Goal: Task Accomplishment & Management: Manage account settings

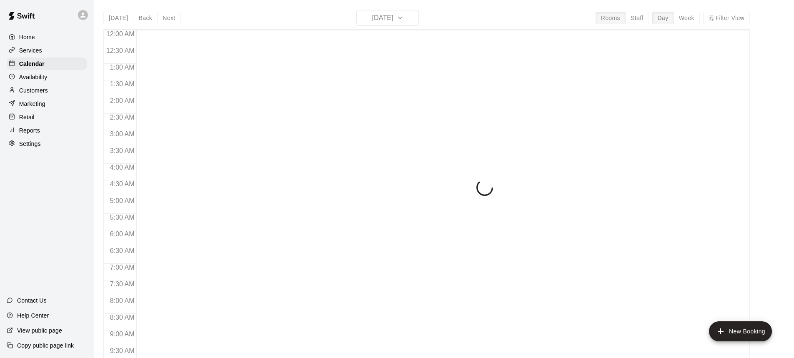
scroll to position [463, 0]
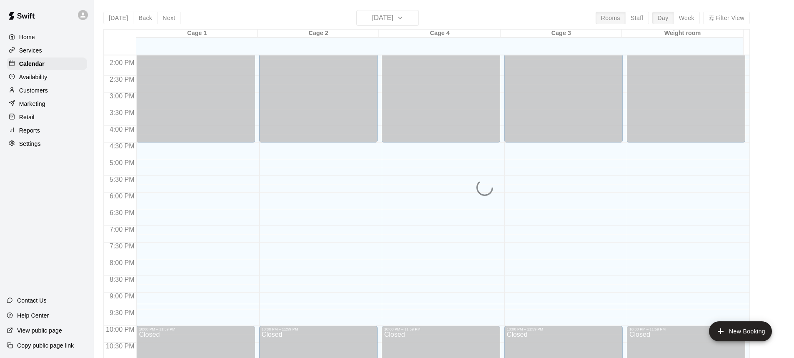
click at [35, 36] on div "Home" at bounding box center [47, 37] width 80 height 13
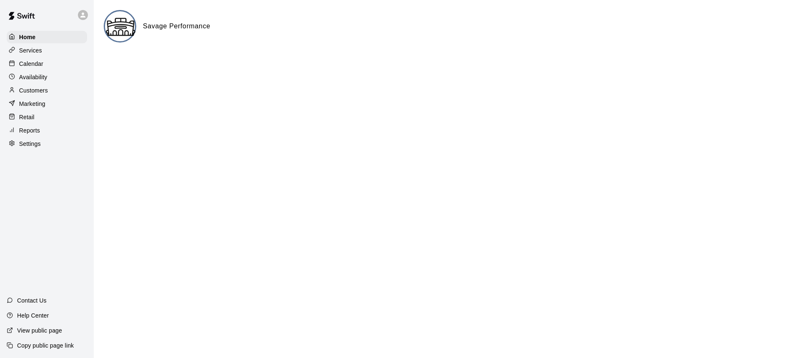
click at [36, 90] on p "Customers" at bounding box center [33, 90] width 29 height 8
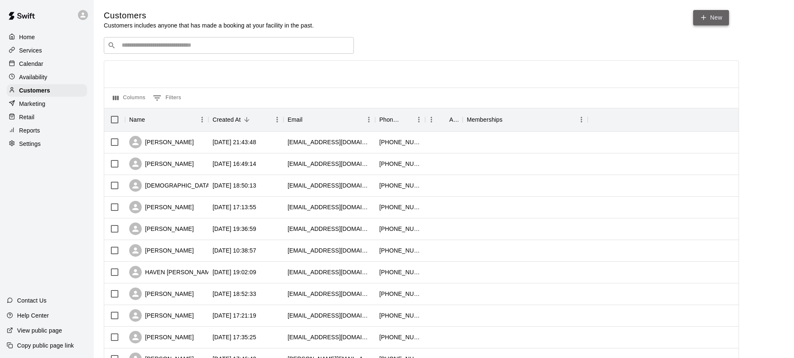
click at [703, 20] on icon at bounding box center [704, 18] width 8 height 8
select select "**"
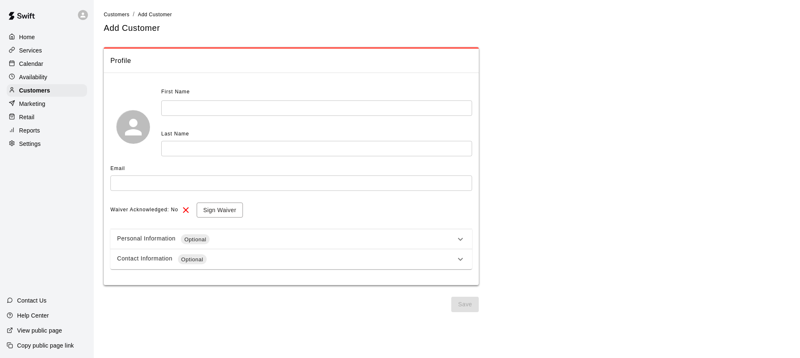
click at [215, 109] on input "text" at bounding box center [316, 107] width 311 height 15
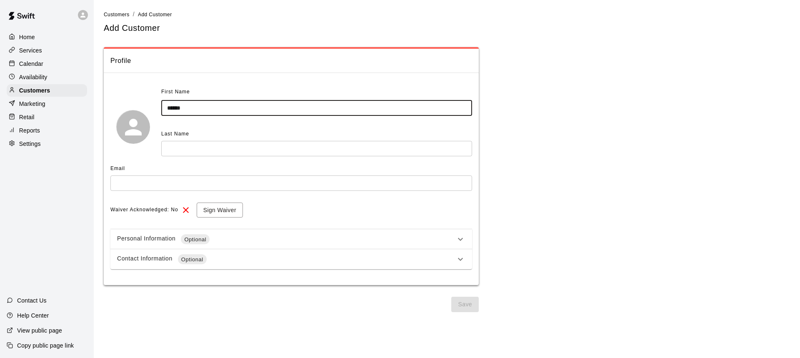
type input "******"
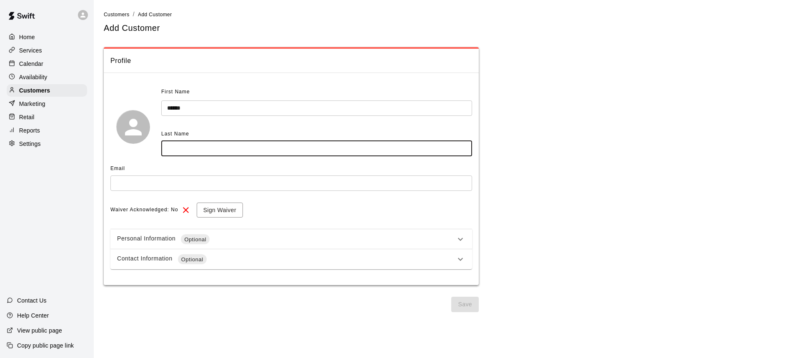
click at [202, 146] on input "text" at bounding box center [316, 148] width 311 height 15
type input "********"
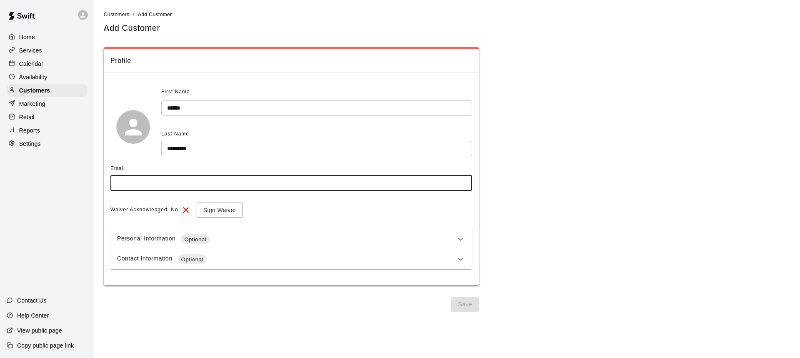
click at [167, 186] on input "text" at bounding box center [291, 182] width 362 height 15
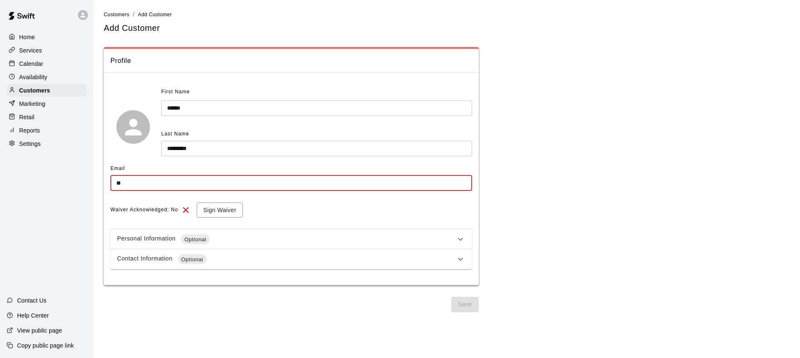
type input "*"
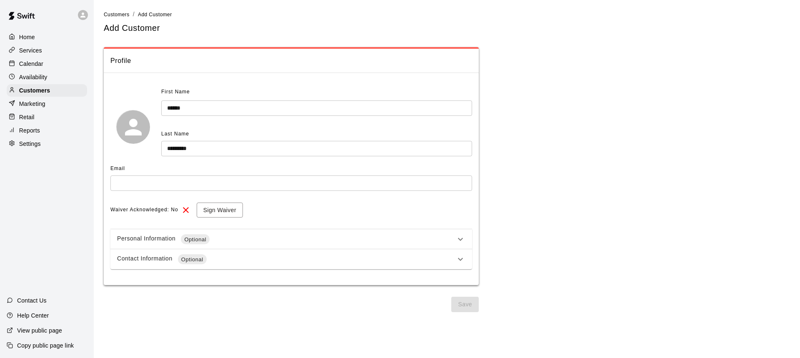
click at [159, 262] on div "Contact Information Optional" at bounding box center [286, 259] width 338 height 10
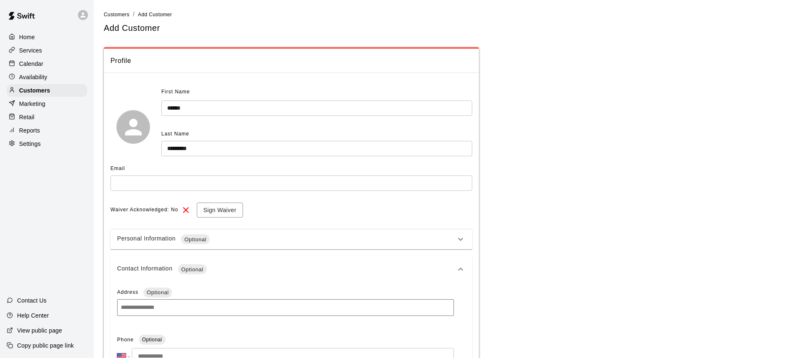
scroll to position [208, 0]
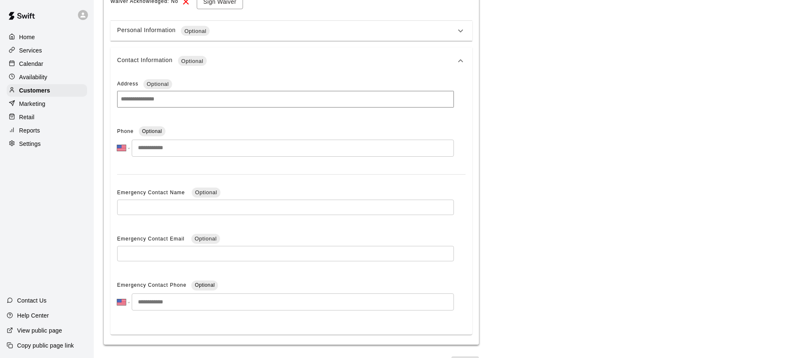
click at [153, 148] on input "tel" at bounding box center [293, 148] width 322 height 17
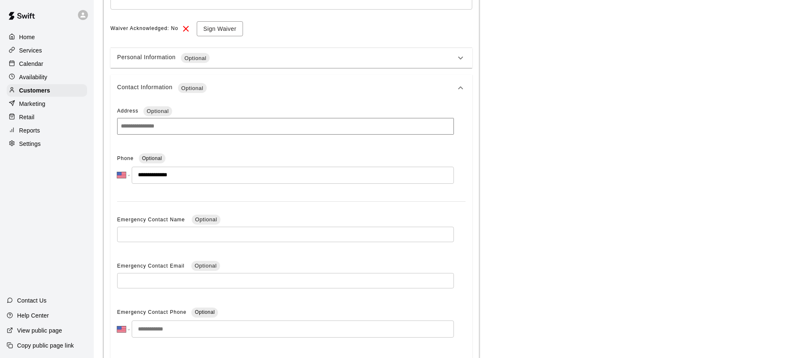
scroll to position [63, 0]
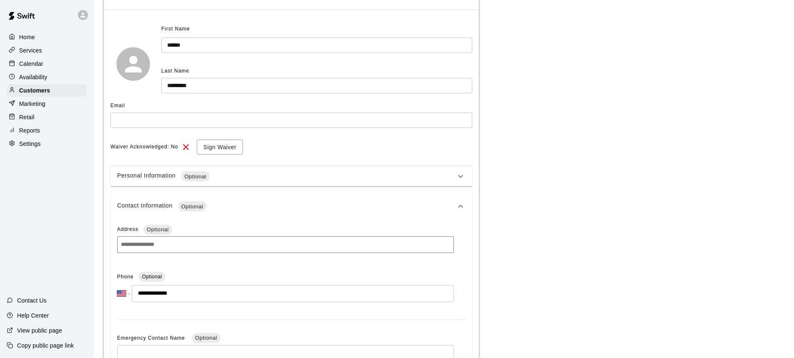
type input "**********"
click at [143, 125] on input "text" at bounding box center [291, 120] width 362 height 15
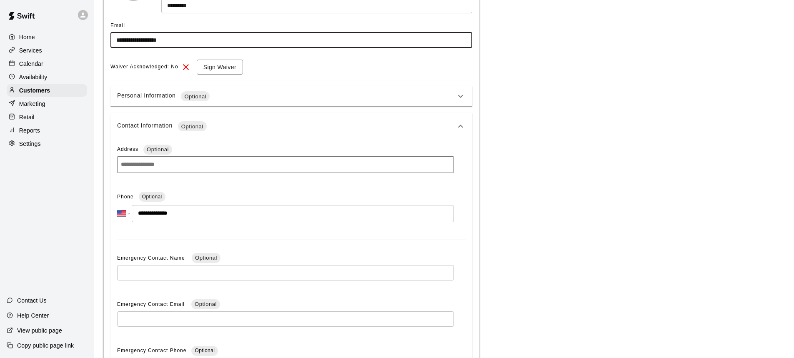
scroll to position [230, 0]
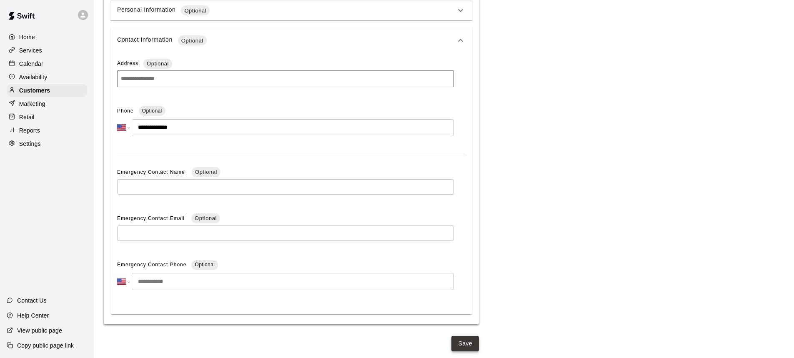
type input "**********"
click at [459, 341] on button "Save" at bounding box center [465, 343] width 28 height 15
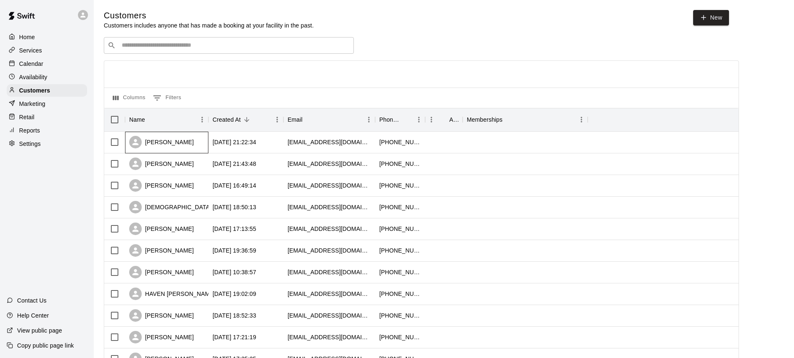
click at [191, 138] on div "[PERSON_NAME]" at bounding box center [166, 143] width 83 height 22
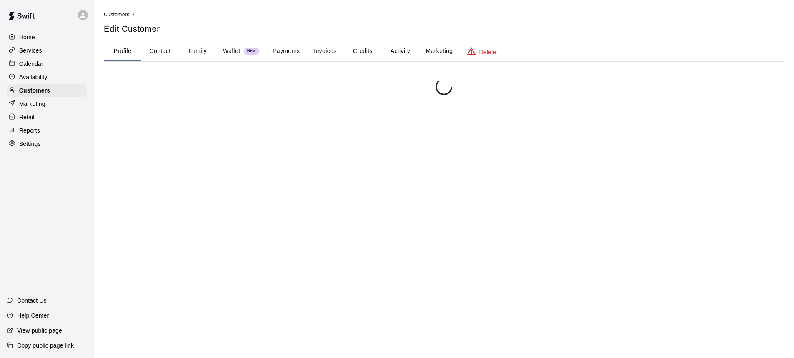
click at [285, 53] on button "Payments" at bounding box center [286, 51] width 40 height 20
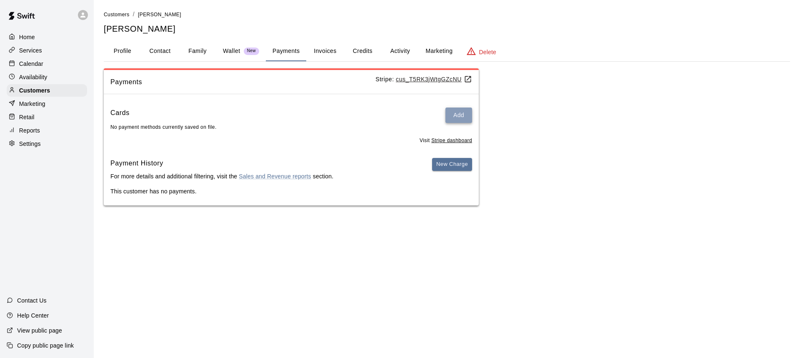
click at [453, 116] on button "Add" at bounding box center [458, 115] width 27 height 15
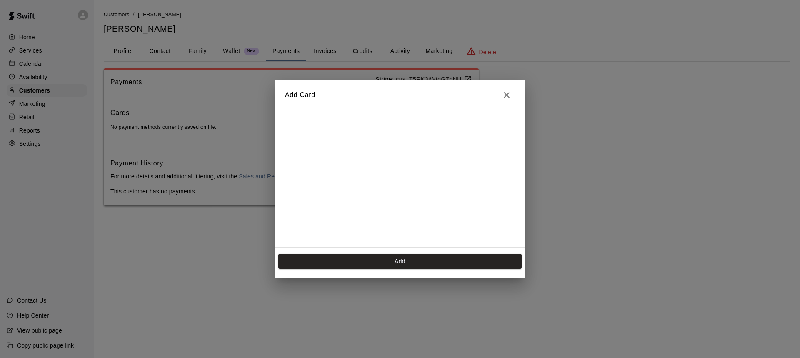
scroll to position [148, 0]
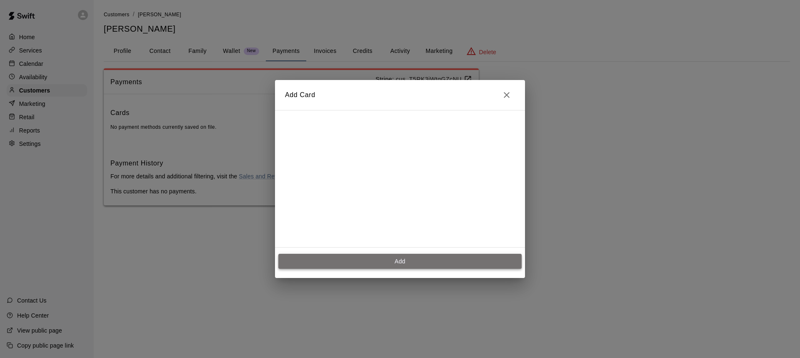
click at [409, 265] on button "Add" at bounding box center [399, 261] width 243 height 15
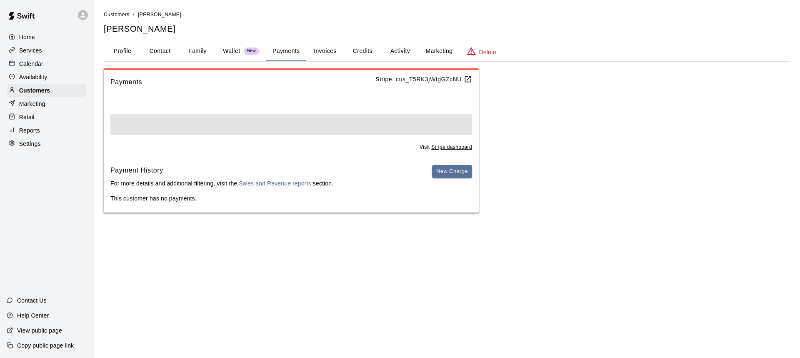
scroll to position [0, 0]
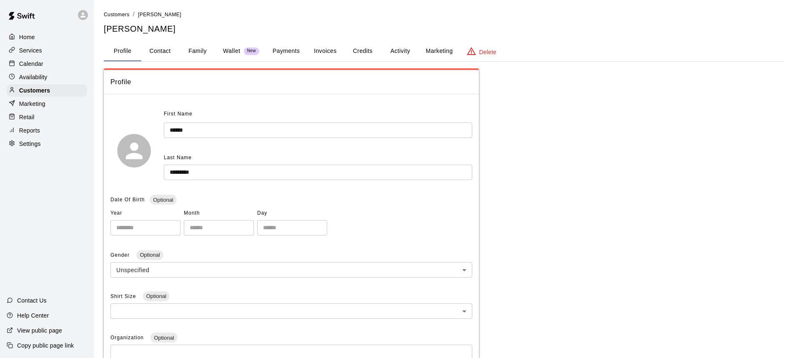
click at [287, 55] on button "Payments" at bounding box center [286, 51] width 40 height 20
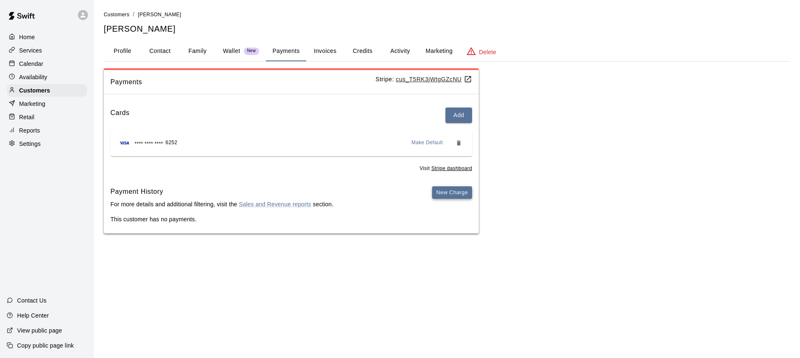
click at [457, 191] on button "New Charge" at bounding box center [452, 192] width 40 height 13
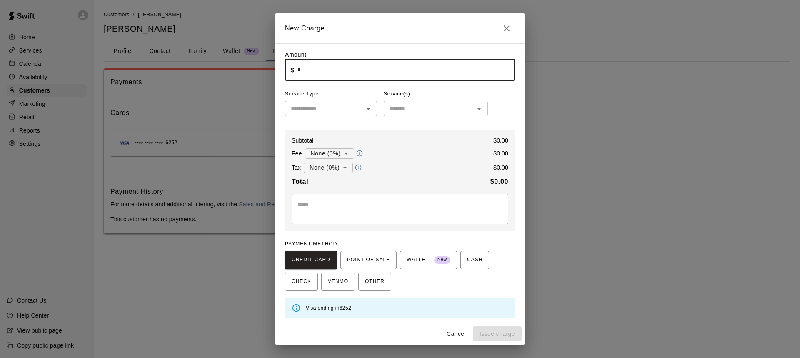
click at [317, 75] on input "*" at bounding box center [407, 70] width 218 height 22
type input "*"
click at [368, 114] on icon "Open" at bounding box center [368, 109] width 10 height 10
type input "*****"
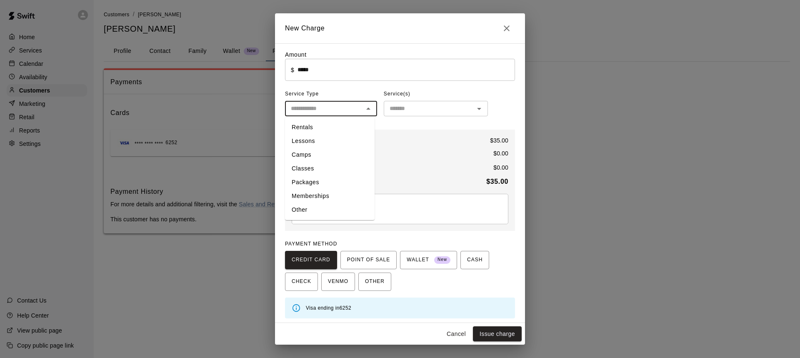
click at [306, 132] on li "Rentals" at bounding box center [330, 127] width 90 height 14
type input "*******"
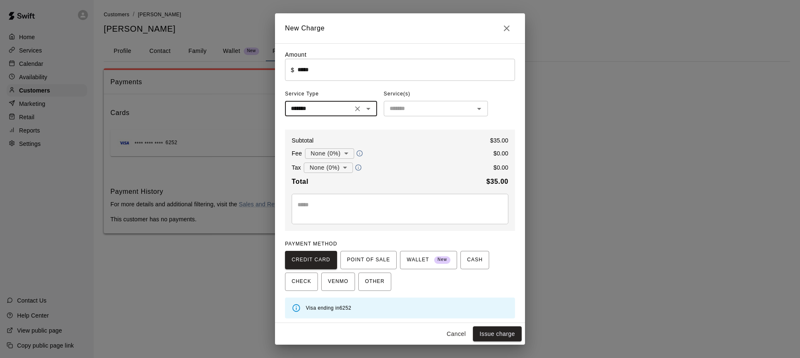
click at [400, 106] on input "text" at bounding box center [428, 108] width 85 height 10
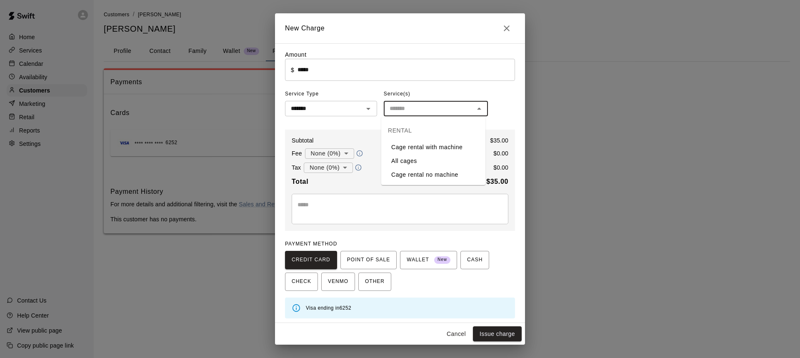
click at [416, 172] on li "Cage rental no machine" at bounding box center [433, 175] width 104 height 14
type input "**********"
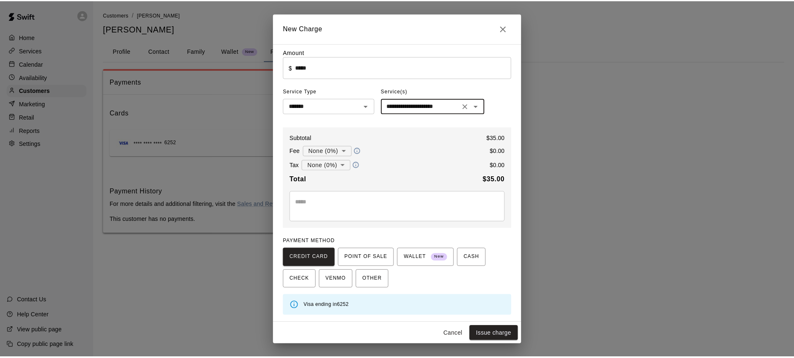
scroll to position [3, 0]
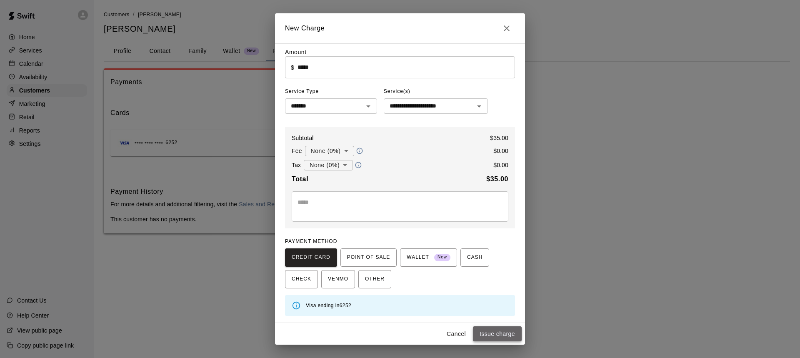
click at [501, 331] on button "Issue charge" at bounding box center [497, 333] width 49 height 15
type input "*"
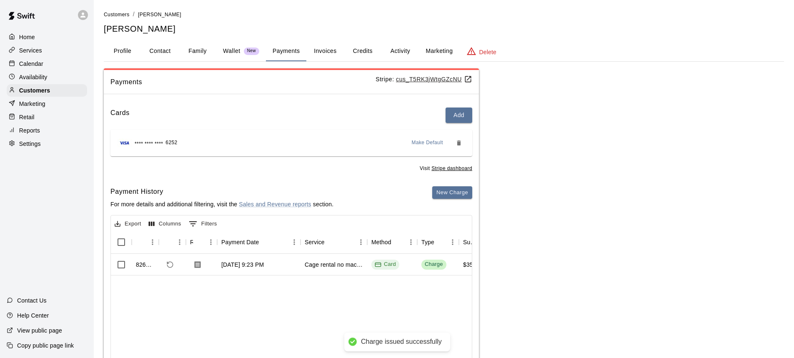
click at [516, 216] on div "Payments Stripe: cus_T5RK3jWtgGZcNU Cards Add **** **** **** 6252 Make Default …" at bounding box center [444, 236] width 680 height 336
click at [30, 35] on p "Home" at bounding box center [27, 37] width 16 height 8
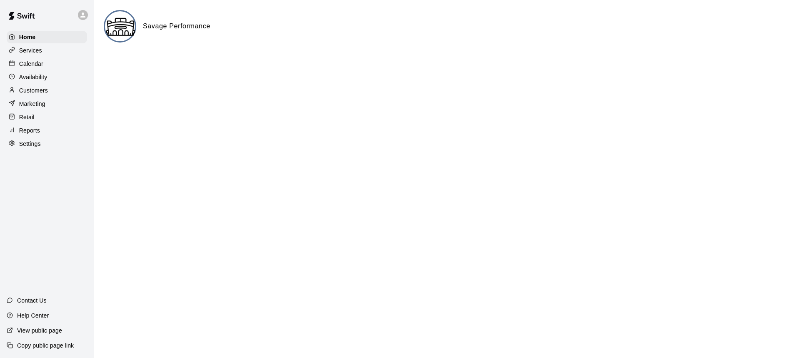
click at [32, 68] on p "Calendar" at bounding box center [31, 64] width 24 height 8
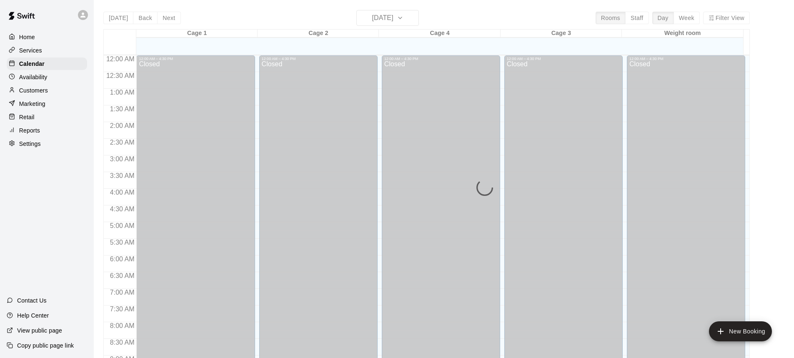
scroll to position [463, 0]
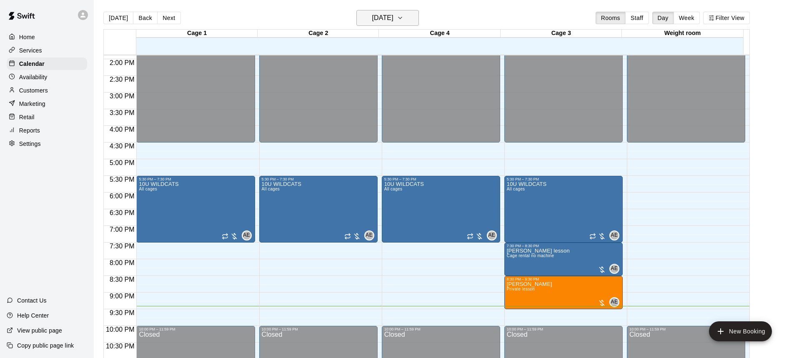
click at [392, 22] on h6 "[DATE]" at bounding box center [382, 18] width 21 height 12
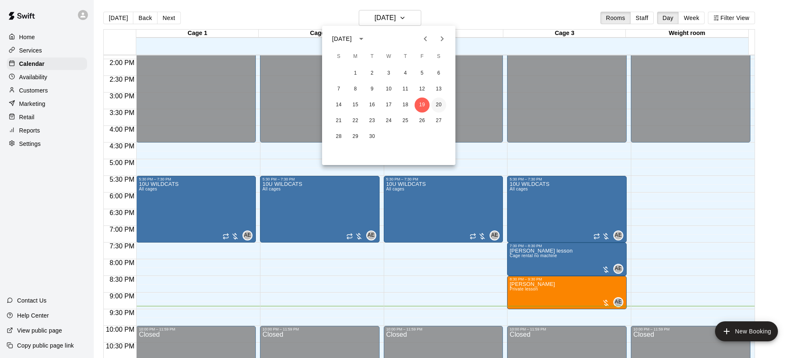
click at [440, 102] on button "20" at bounding box center [438, 105] width 15 height 15
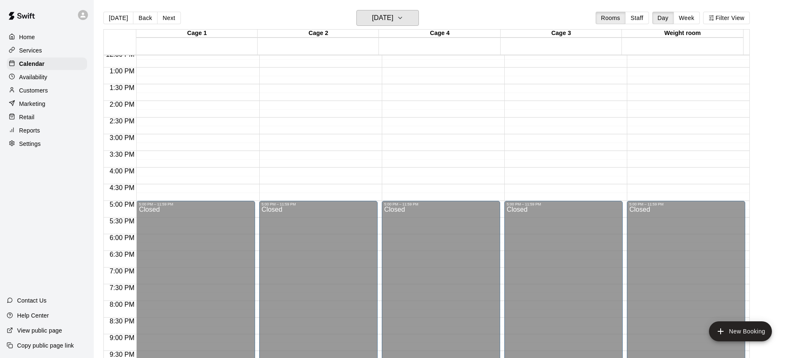
scroll to position [338, 0]
